Goal: Task Accomplishment & Management: Manage account settings

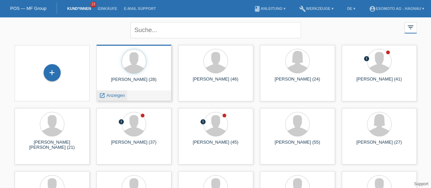
click at [116, 95] on span "Anzeigen" at bounding box center [115, 95] width 18 height 5
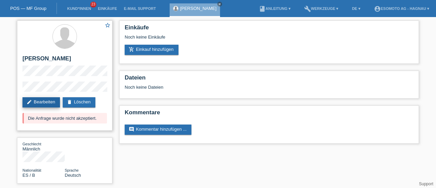
click at [53, 106] on link "edit Bearbeiten" at bounding box center [40, 102] width 37 height 10
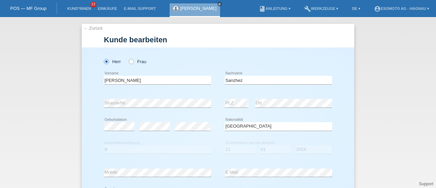
select select "ES"
select select "B"
select select "21"
select select "01"
select select "2024"
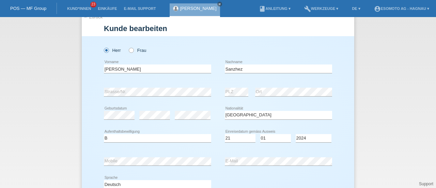
scroll to position [12, 0]
click at [218, 5] on icon "close" at bounding box center [219, 3] width 3 height 3
click at [80, 11] on li "Kund*innen 23" at bounding box center [79, 8] width 31 height 17
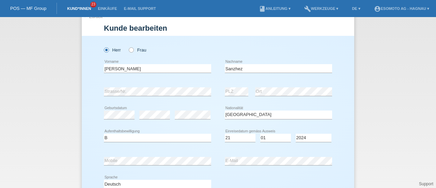
drag, startPoint x: 80, startPoint y: 11, endPoint x: 73, endPoint y: 7, distance: 7.3
click at [73, 7] on link "Kund*innen" at bounding box center [79, 8] width 31 height 4
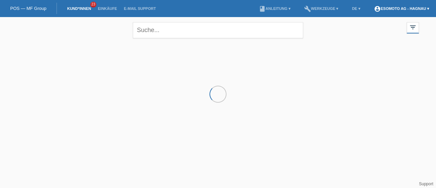
click at [387, 9] on link "account_circle Esomoto AG - Hagnau ▾" at bounding box center [401, 8] width 62 height 4
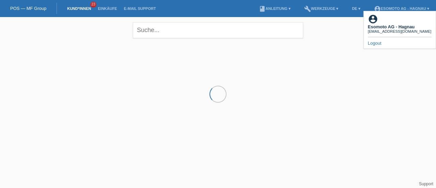
click at [377, 41] on link "Logout" at bounding box center [375, 43] width 14 height 5
